Goal: Task Accomplishment & Management: Use online tool/utility

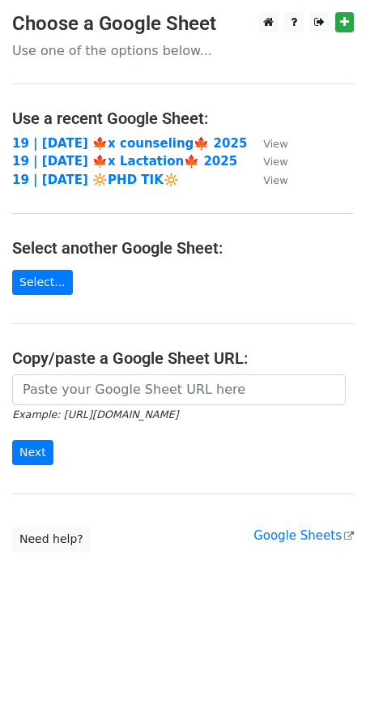
click at [138, 152] on td "19 | [DATE] 🍁x counseling🍁 2025" at bounding box center [129, 144] width 235 height 19
click at [131, 141] on strong "19 | [DATE] 🍁x counseling🍁 2025" at bounding box center [129, 143] width 235 height 15
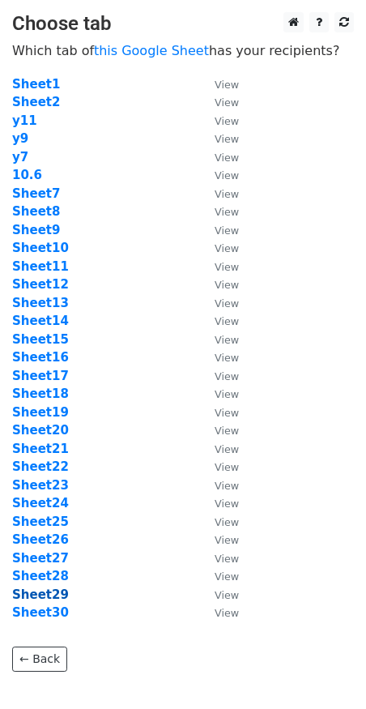
click at [52, 598] on strong "Sheet29" at bounding box center [40, 595] width 57 height 15
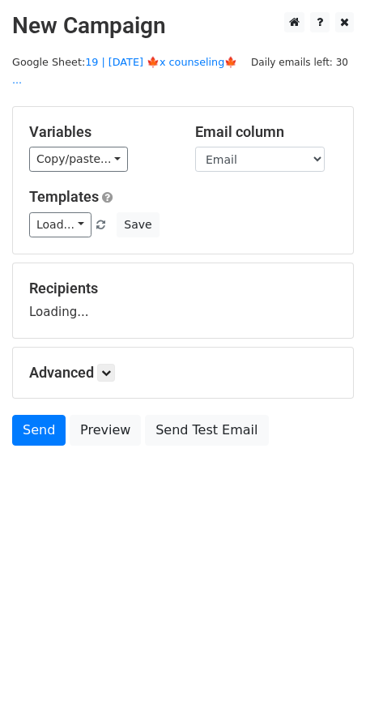
click at [47, 593] on html "New Campaign Daily emails left: 30 Google Sheet: 19 | OCT 6 🍁x counseling🍁 ... …" at bounding box center [183, 354] width 366 height 709
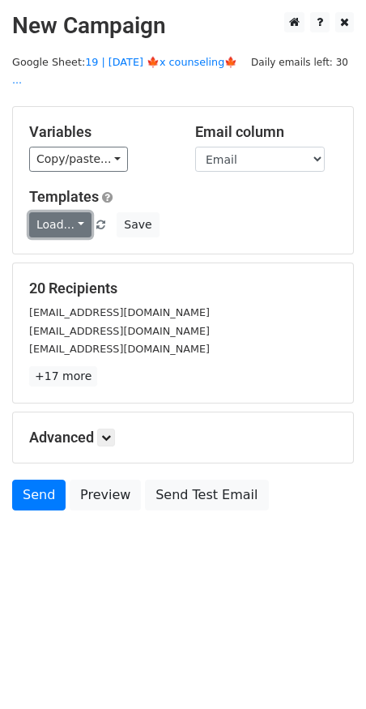
click at [45, 212] on link "Load..." at bounding box center [60, 224] width 62 height 25
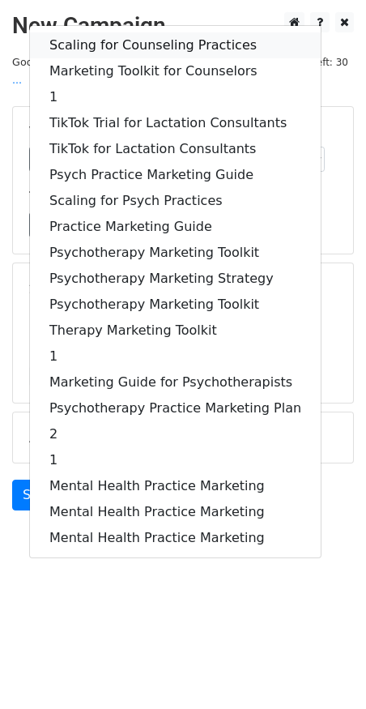
click at [141, 32] on link "Scaling for Counseling Practices" at bounding box center [175, 45] width 291 height 26
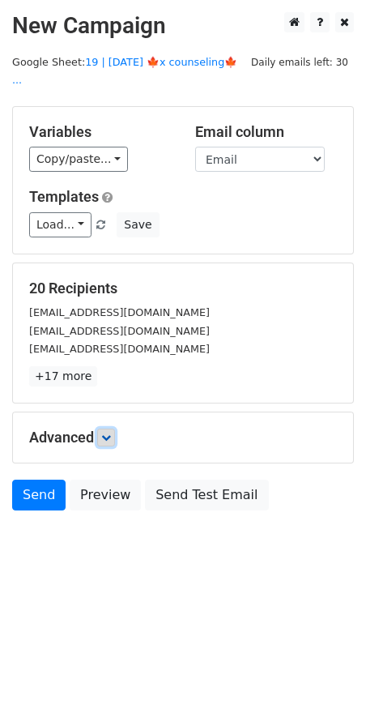
click at [109, 433] on icon at bounding box center [106, 438] width 10 height 10
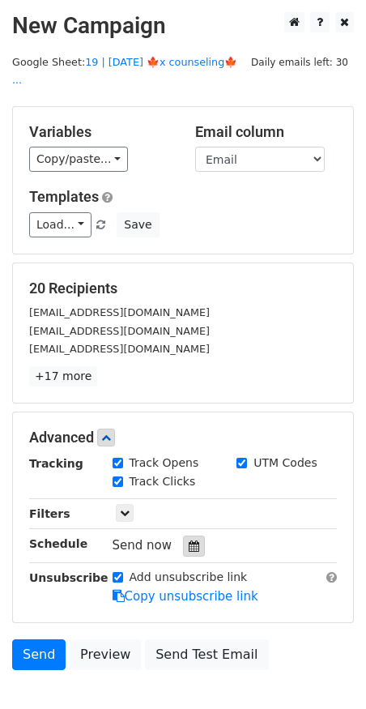
click at [183, 536] on div at bounding box center [194, 546] width 22 height 21
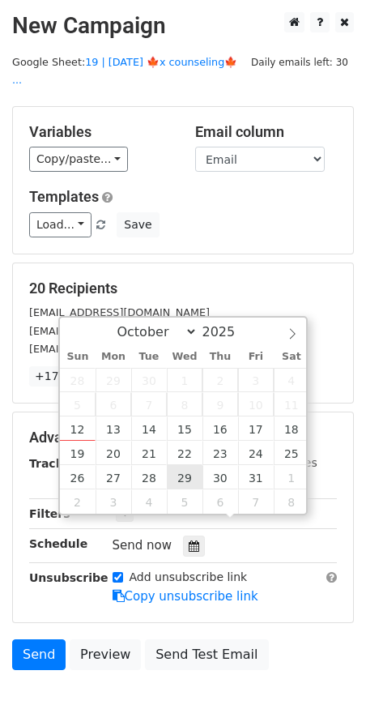
type input "2025-10-29 12:00"
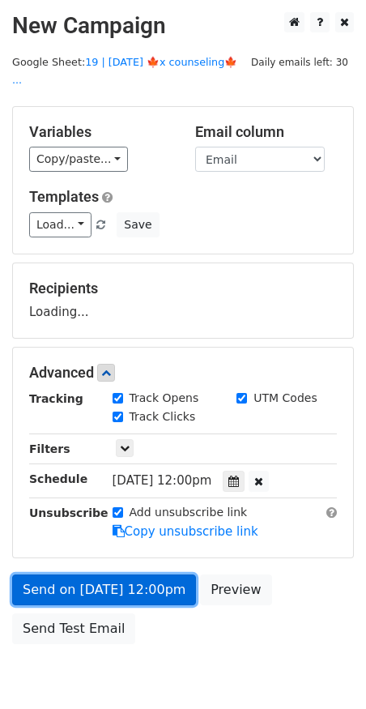
click at [134, 575] on link "Send on Oct 29 at 12:00pm" at bounding box center [104, 590] width 184 height 31
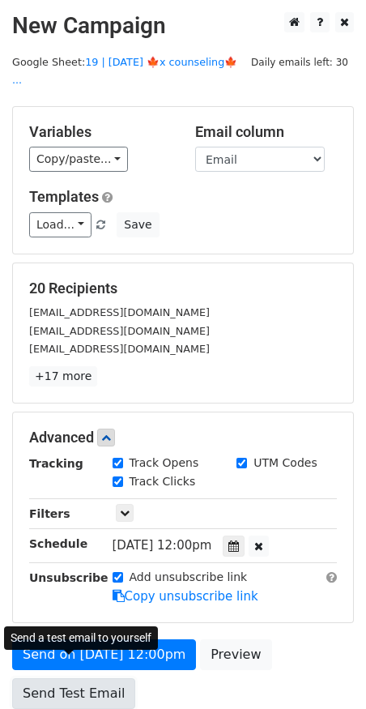
click at [75, 679] on link "Send Test Email" at bounding box center [73, 694] width 123 height 31
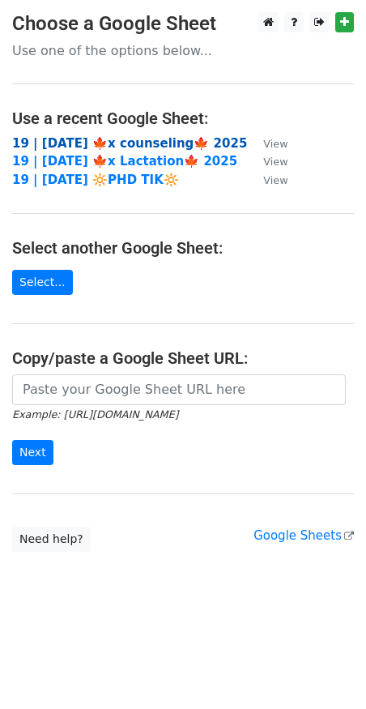
click at [80, 145] on strong "19 | [DATE] 🍁x counseling🍁 2025" at bounding box center [129, 143] width 235 height 15
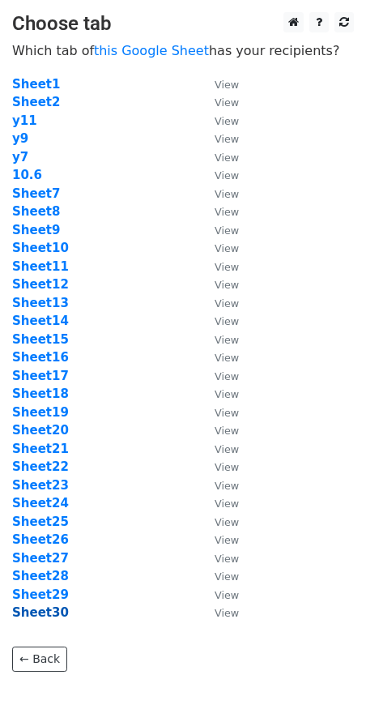
click at [49, 616] on strong "Sheet30" at bounding box center [40, 613] width 57 height 15
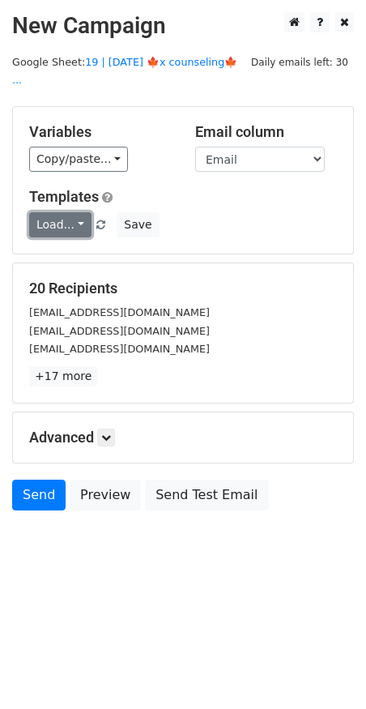
click at [62, 212] on link "Load..." at bounding box center [60, 224] width 62 height 25
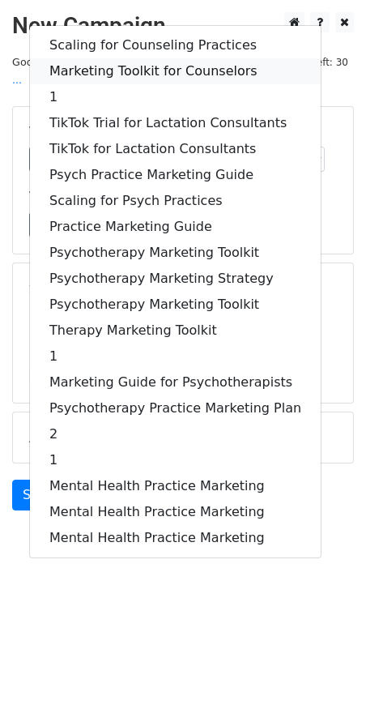
click at [128, 58] on link "Marketing Toolkit for Counselors" at bounding box center [175, 71] width 291 height 26
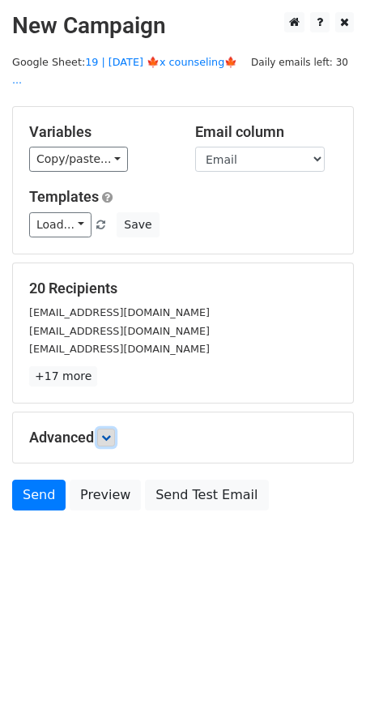
click at [108, 433] on icon at bounding box center [106, 438] width 10 height 10
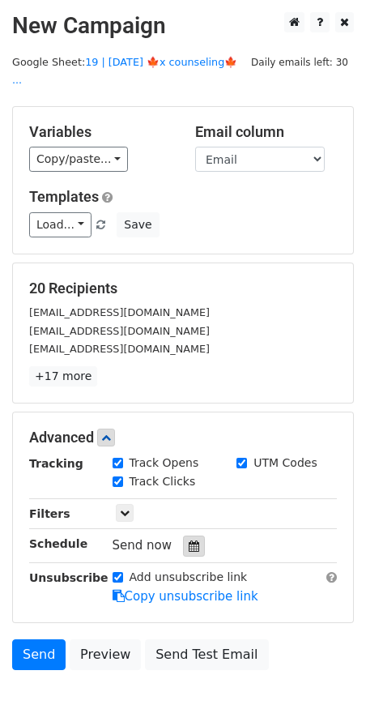
click at [191, 541] on icon at bounding box center [194, 546] width 11 height 11
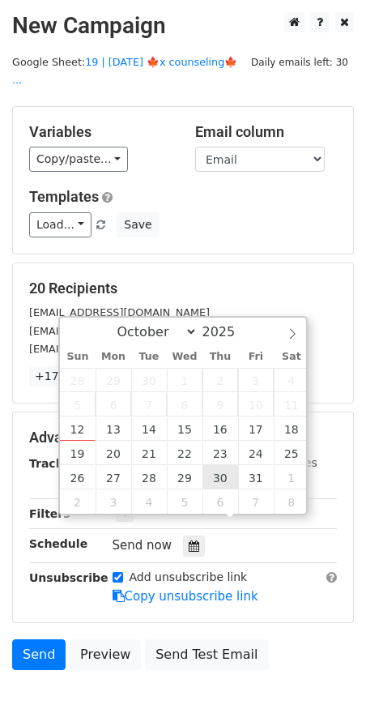
type input "2025-10-30 12:00"
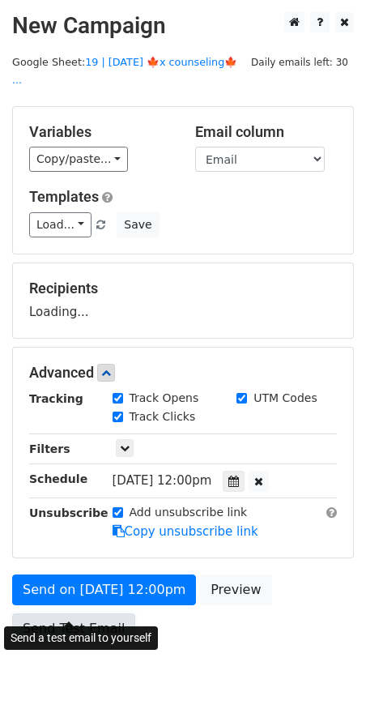
click at [92, 614] on link "Send Test Email" at bounding box center [73, 629] width 123 height 31
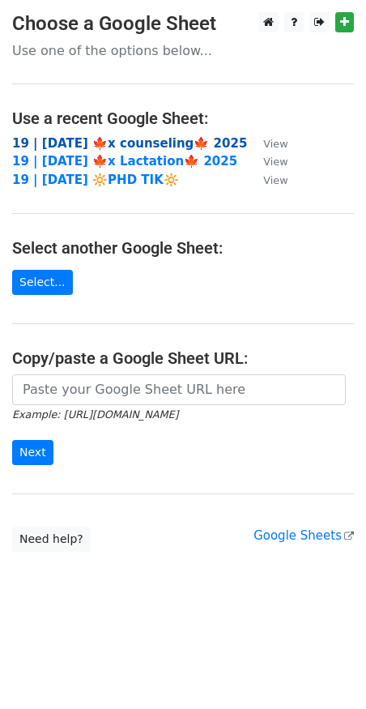
click at [143, 141] on strong "19 | OCT 6 🍁x counseling🍁 2025" at bounding box center [129, 143] width 235 height 15
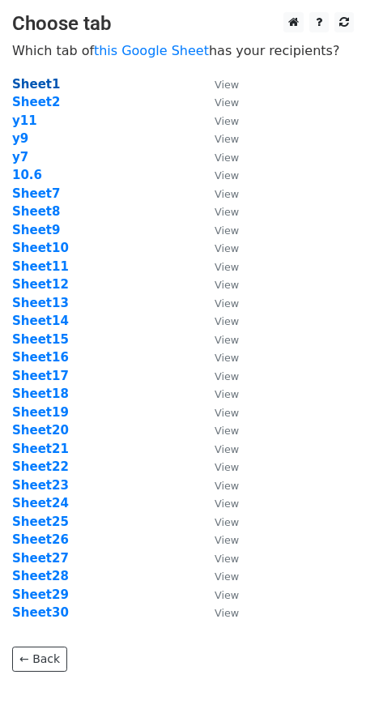
click at [44, 83] on strong "Sheet1" at bounding box center [36, 84] width 48 height 15
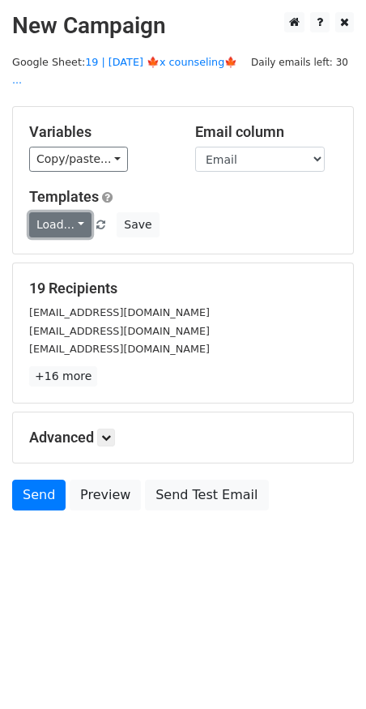
click at [41, 212] on link "Load..." at bounding box center [60, 224] width 62 height 25
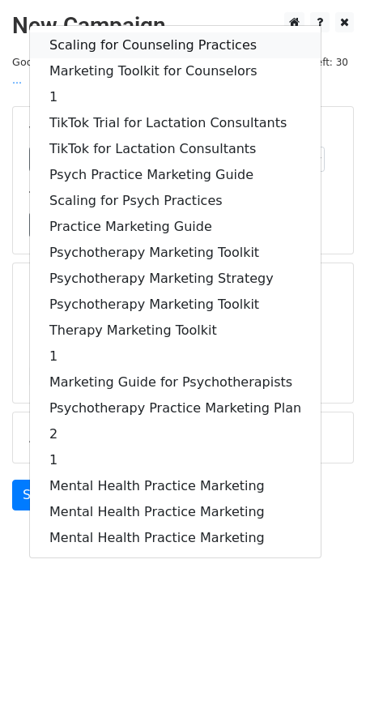
click at [114, 32] on link "Scaling for Counseling Practices" at bounding box center [175, 45] width 291 height 26
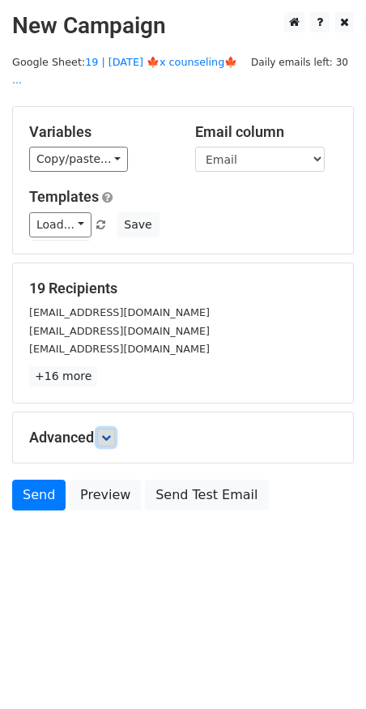
click at [103, 429] on link at bounding box center [106, 438] width 18 height 18
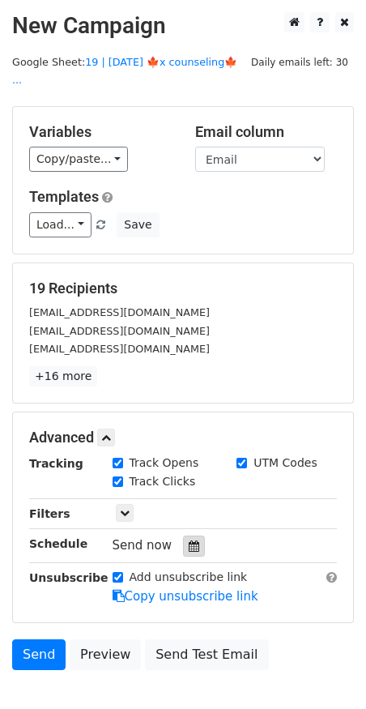
click at [194, 536] on div at bounding box center [194, 546] width 22 height 21
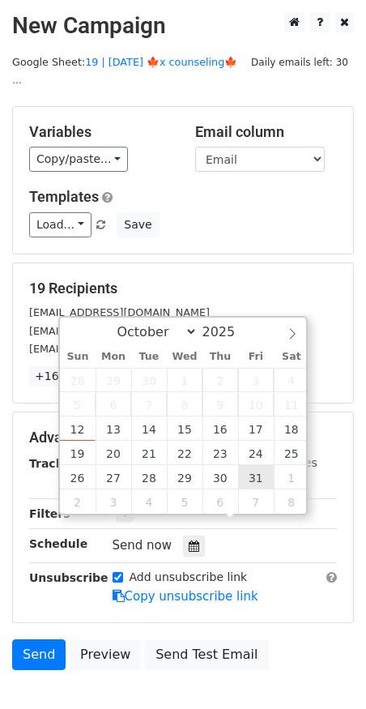
type input "[DATE] 12:00"
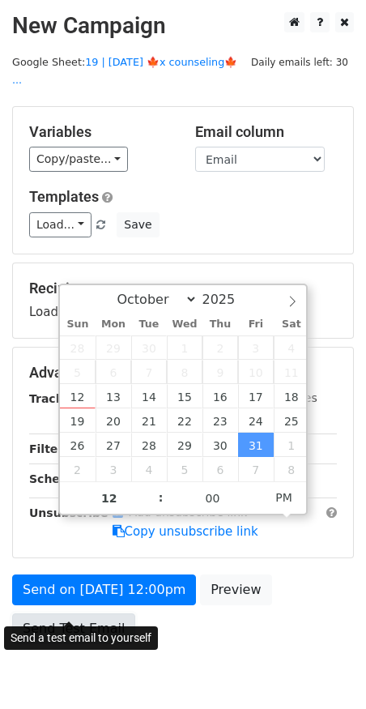
click at [92, 614] on link "Send Test Email" at bounding box center [73, 629] width 123 height 31
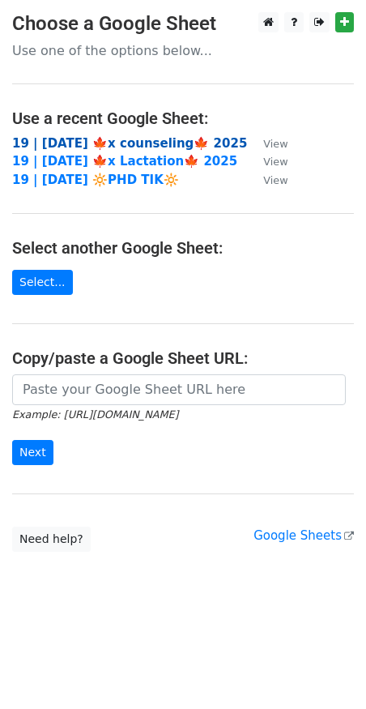
click at [132, 138] on strong "19 | [DATE] 🍁x counseling🍁 2025" at bounding box center [129, 143] width 235 height 15
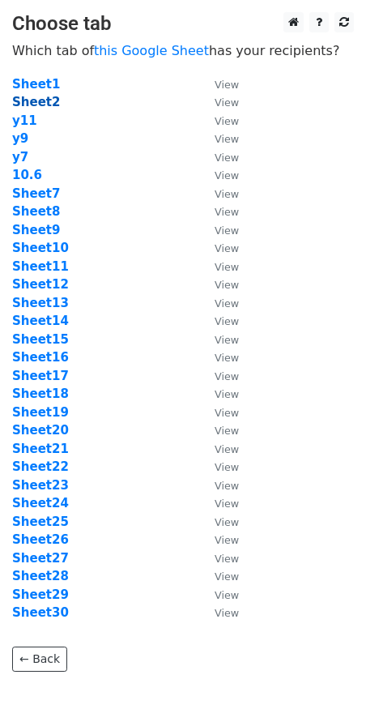
click at [41, 103] on strong "Sheet2" at bounding box center [36, 102] width 48 height 15
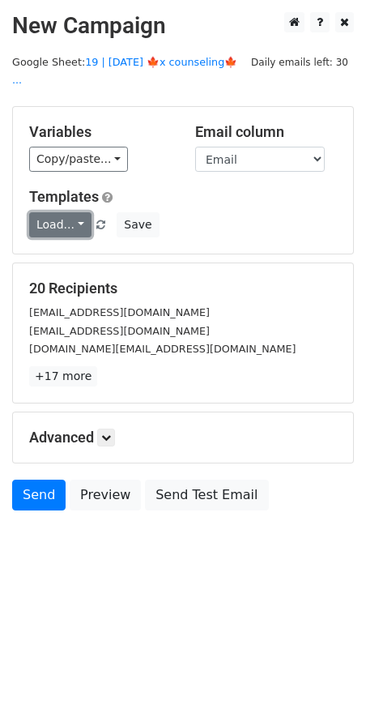
click at [60, 212] on link "Load..." at bounding box center [60, 224] width 62 height 25
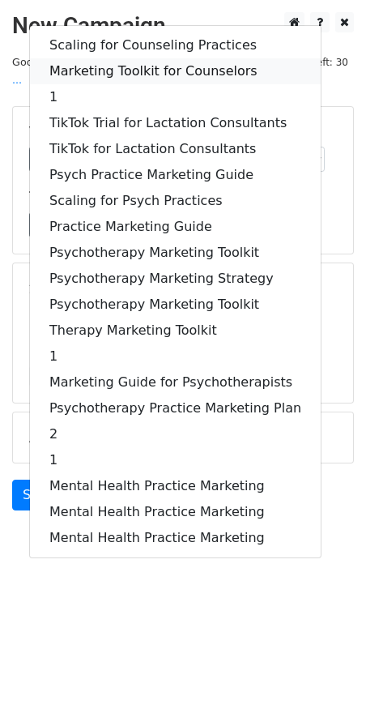
click at [151, 58] on link "Marketing Toolkit for Counselors" at bounding box center [175, 71] width 291 height 26
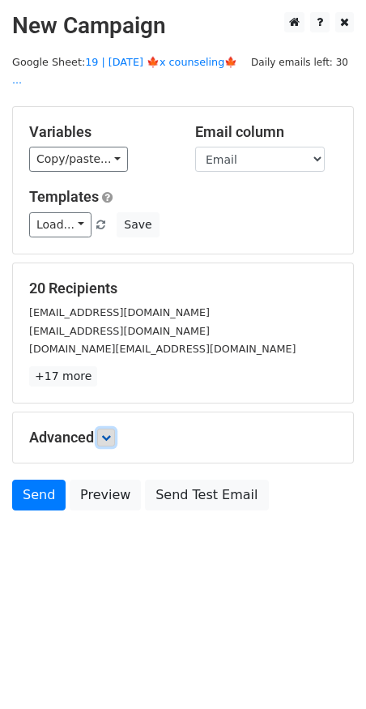
click at [111, 433] on icon at bounding box center [106, 438] width 10 height 10
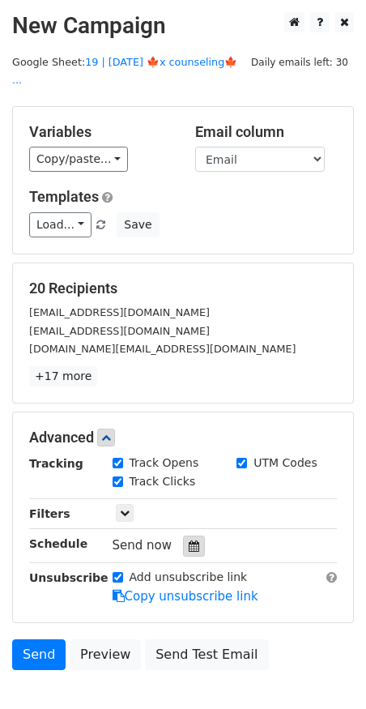
click at [189, 541] on icon at bounding box center [194, 546] width 11 height 11
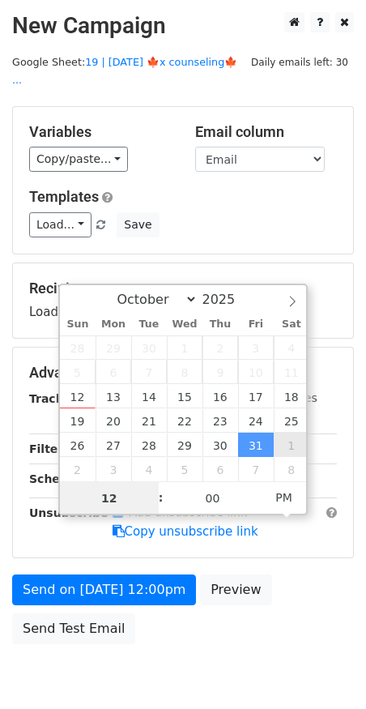
type input "2025-11-01 12:00"
select select "10"
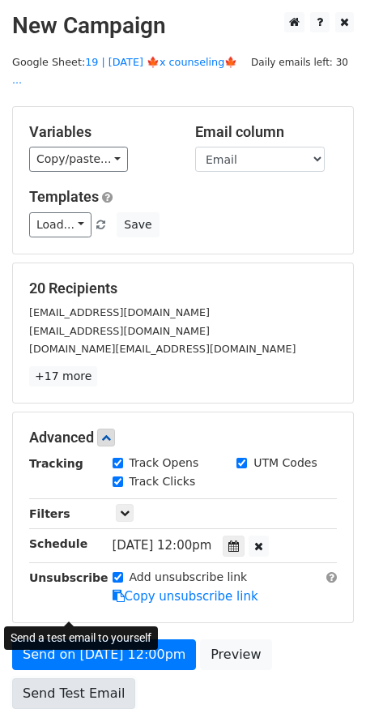
click at [84, 604] on form "Variables Copy/paste... {{Email}} Email column Email Templates Load... Scaling …" at bounding box center [183, 411] width 342 height 611
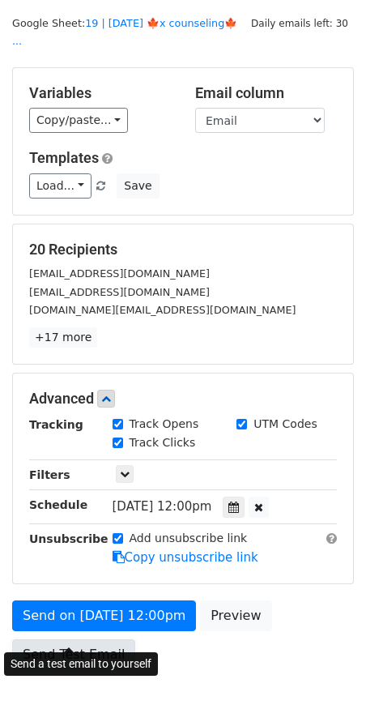
scroll to position [43, 0]
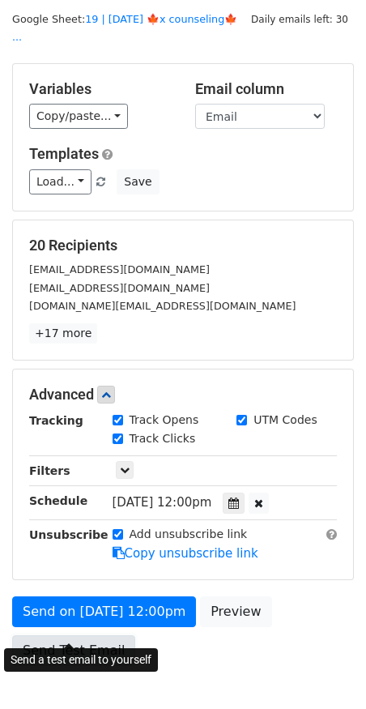
click at [92, 636] on link "Send Test Email" at bounding box center [73, 651] width 123 height 31
